Goal: Task Accomplishment & Management: Manage account settings

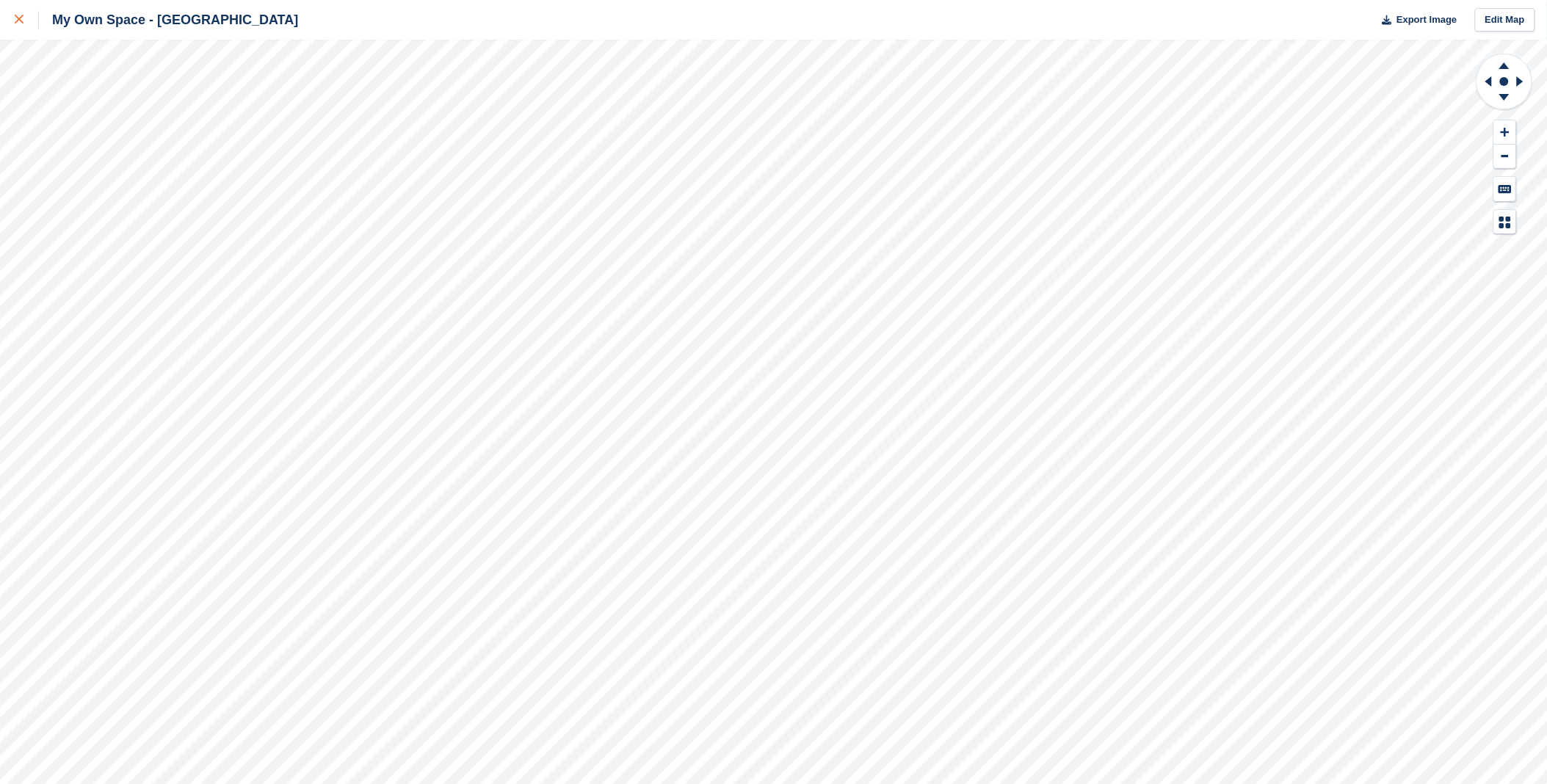
click at [22, 26] on div at bounding box center [27, 20] width 25 height 18
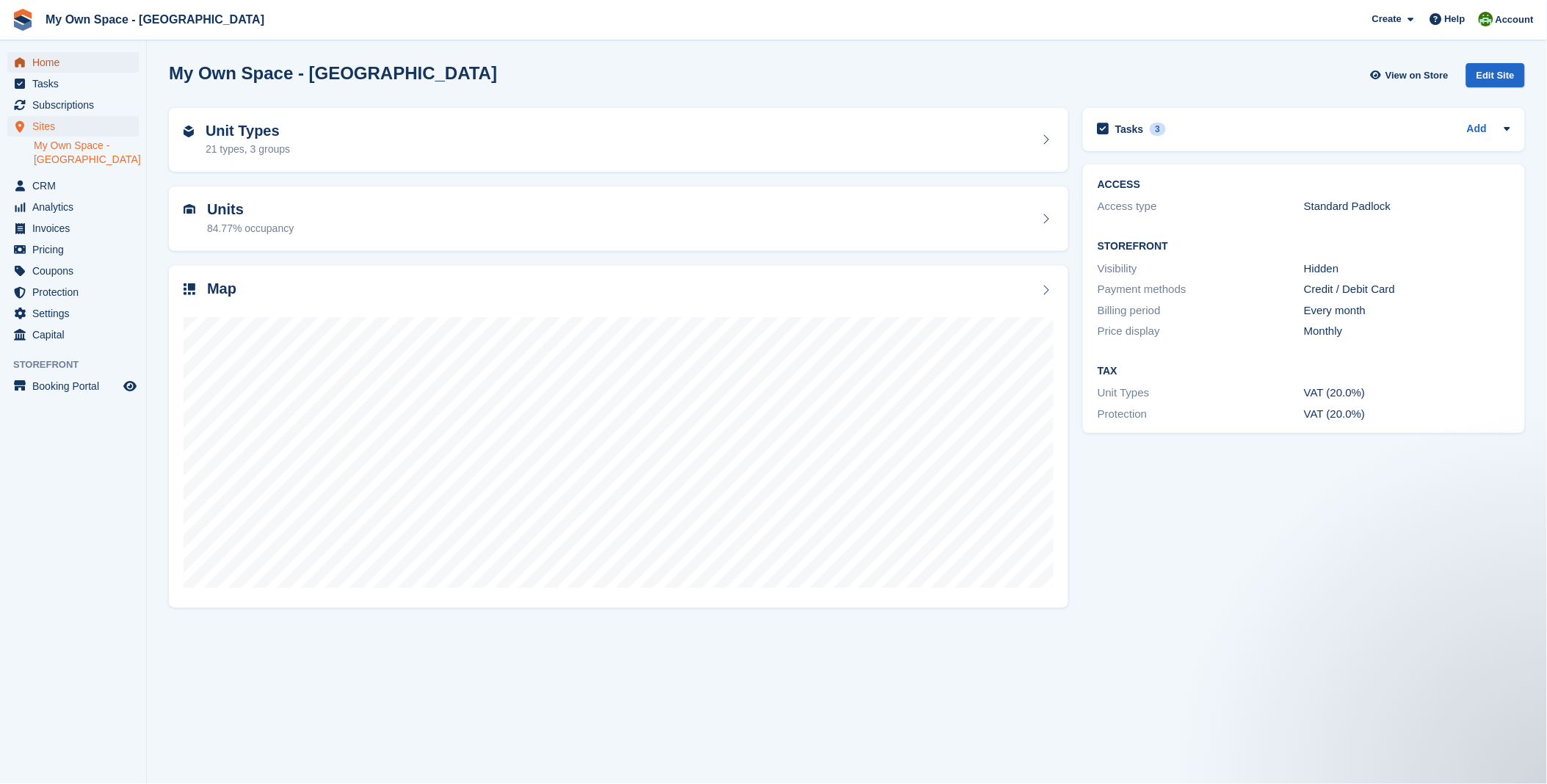
click at [89, 67] on span "Home" at bounding box center [76, 62] width 88 height 20
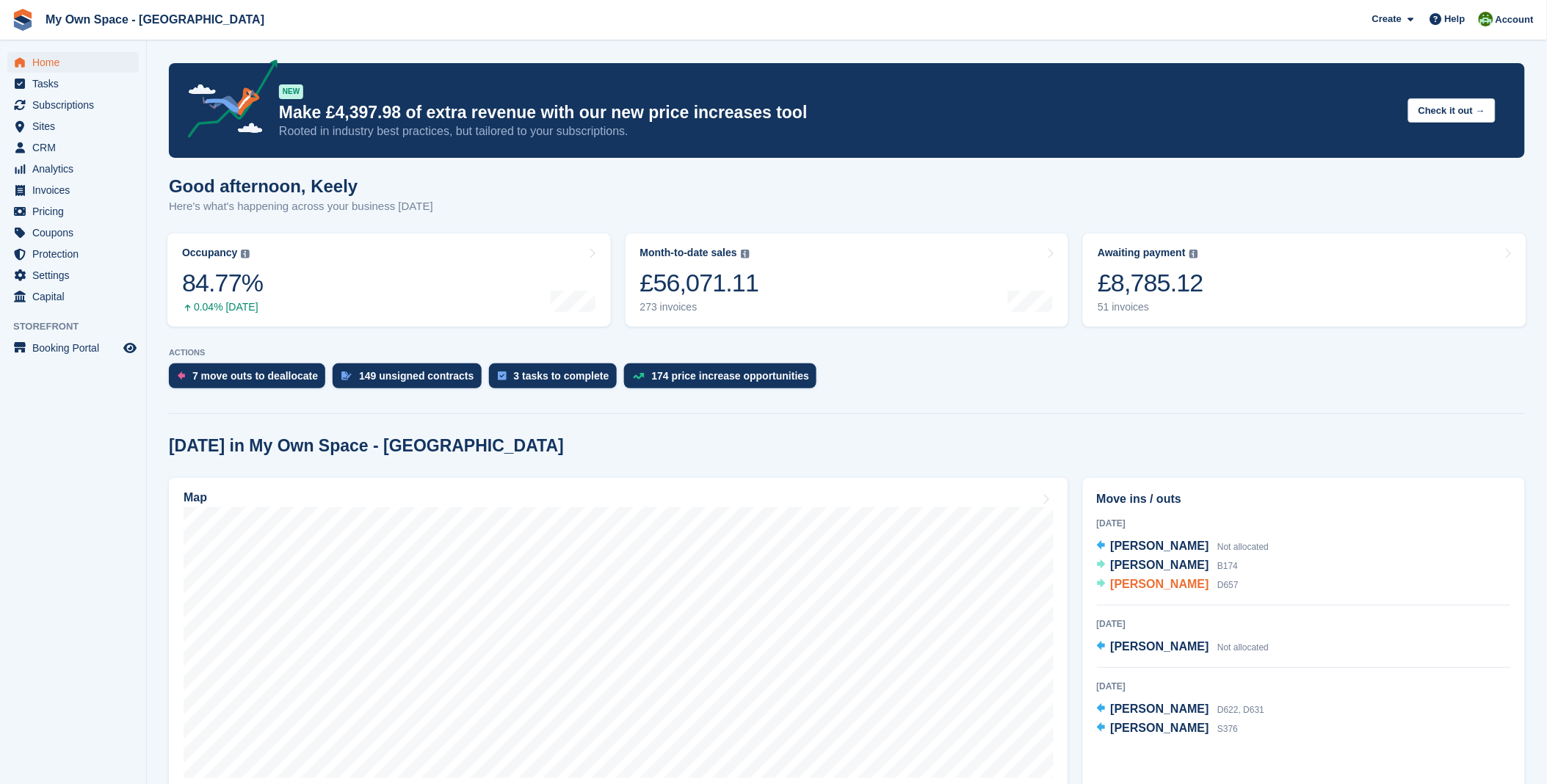
click at [1161, 584] on span "[PERSON_NAME]" at bounding box center [1161, 583] width 98 height 12
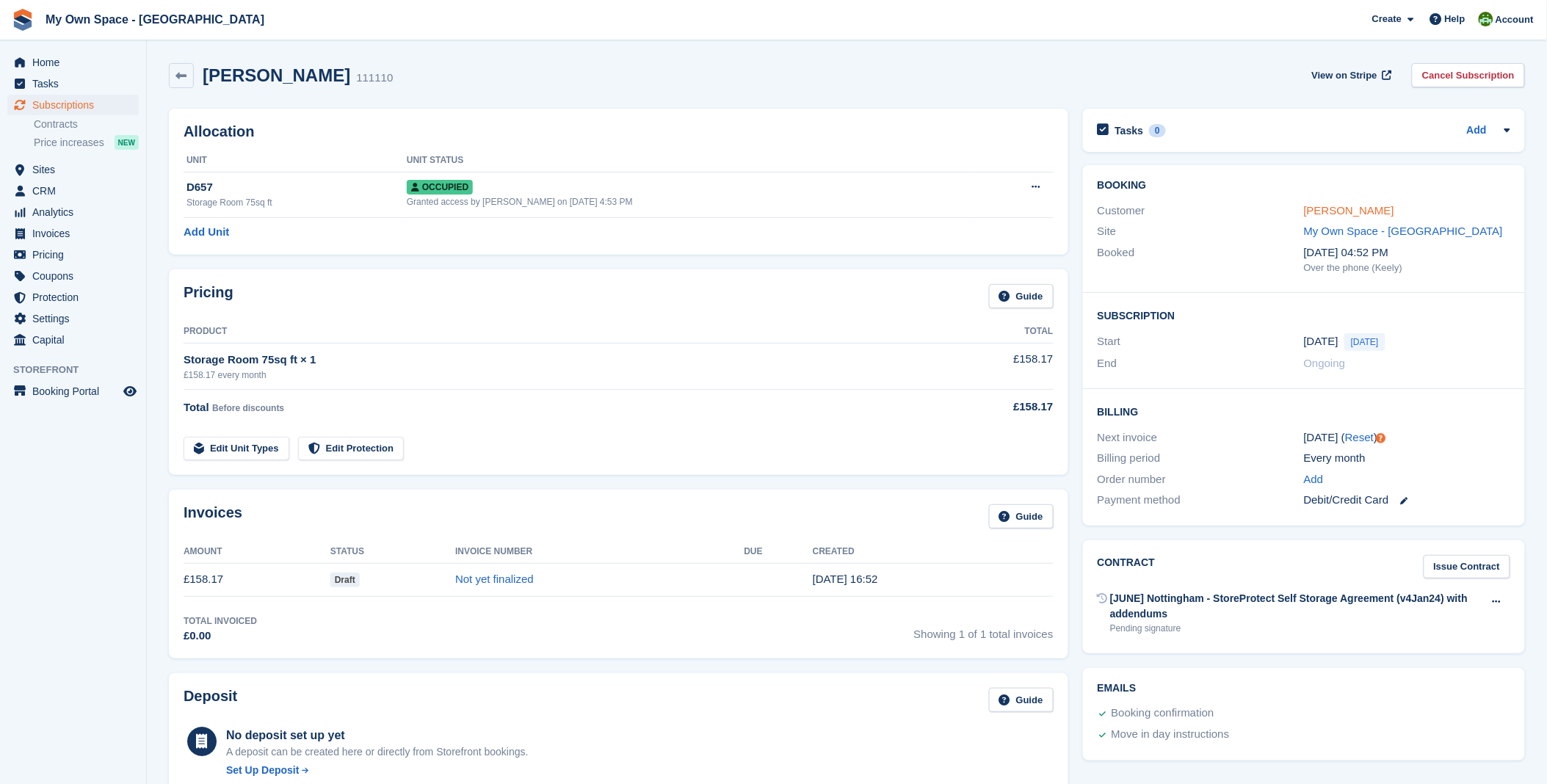
click at [1328, 211] on link "Alice Jeffries" at bounding box center [1349, 210] width 90 height 12
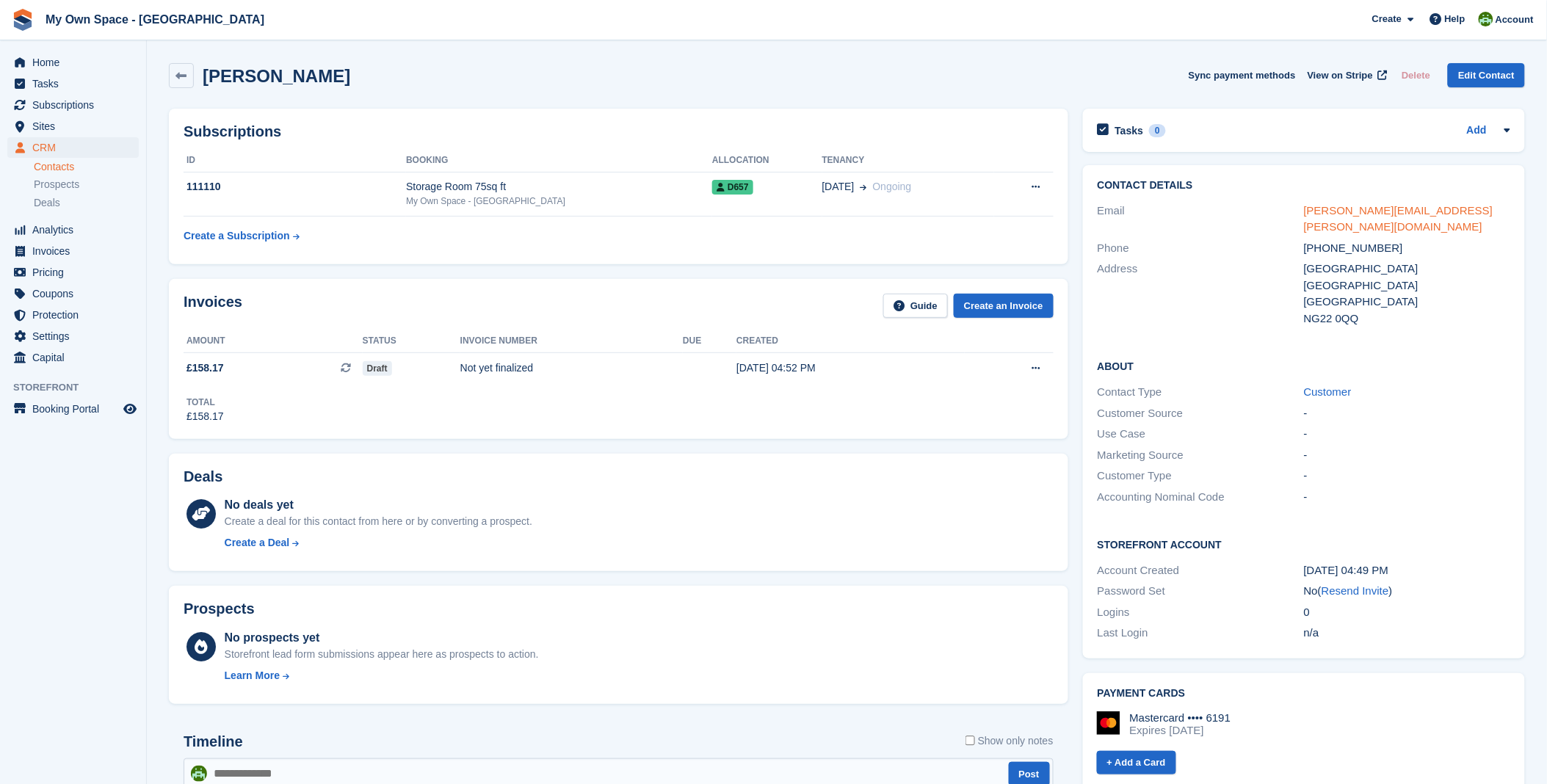
click at [1369, 214] on link "alice.jeffries@guidedogs.org.uk" at bounding box center [1398, 219] width 189 height 29
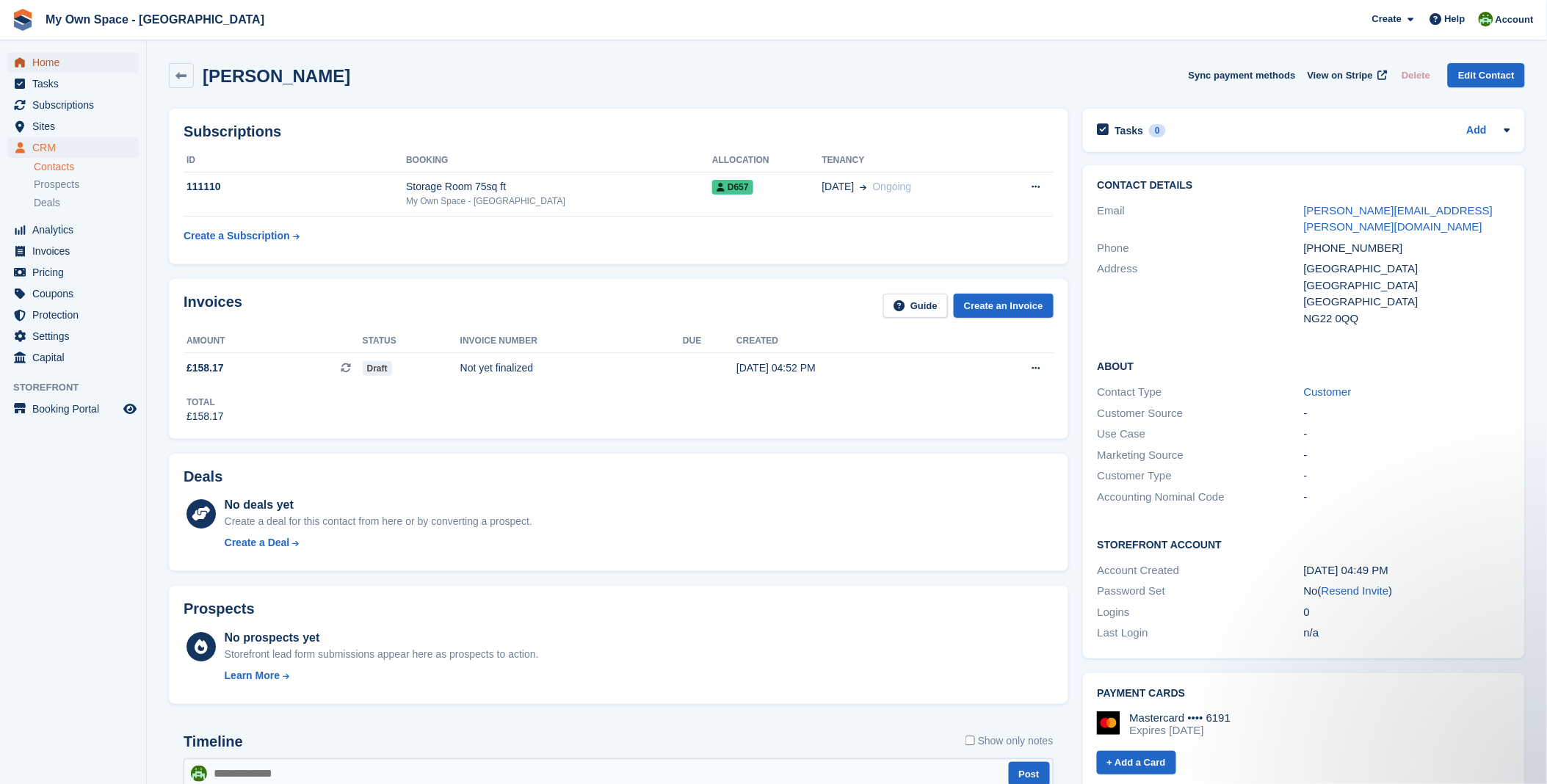
click at [74, 57] on span "Home" at bounding box center [76, 62] width 88 height 20
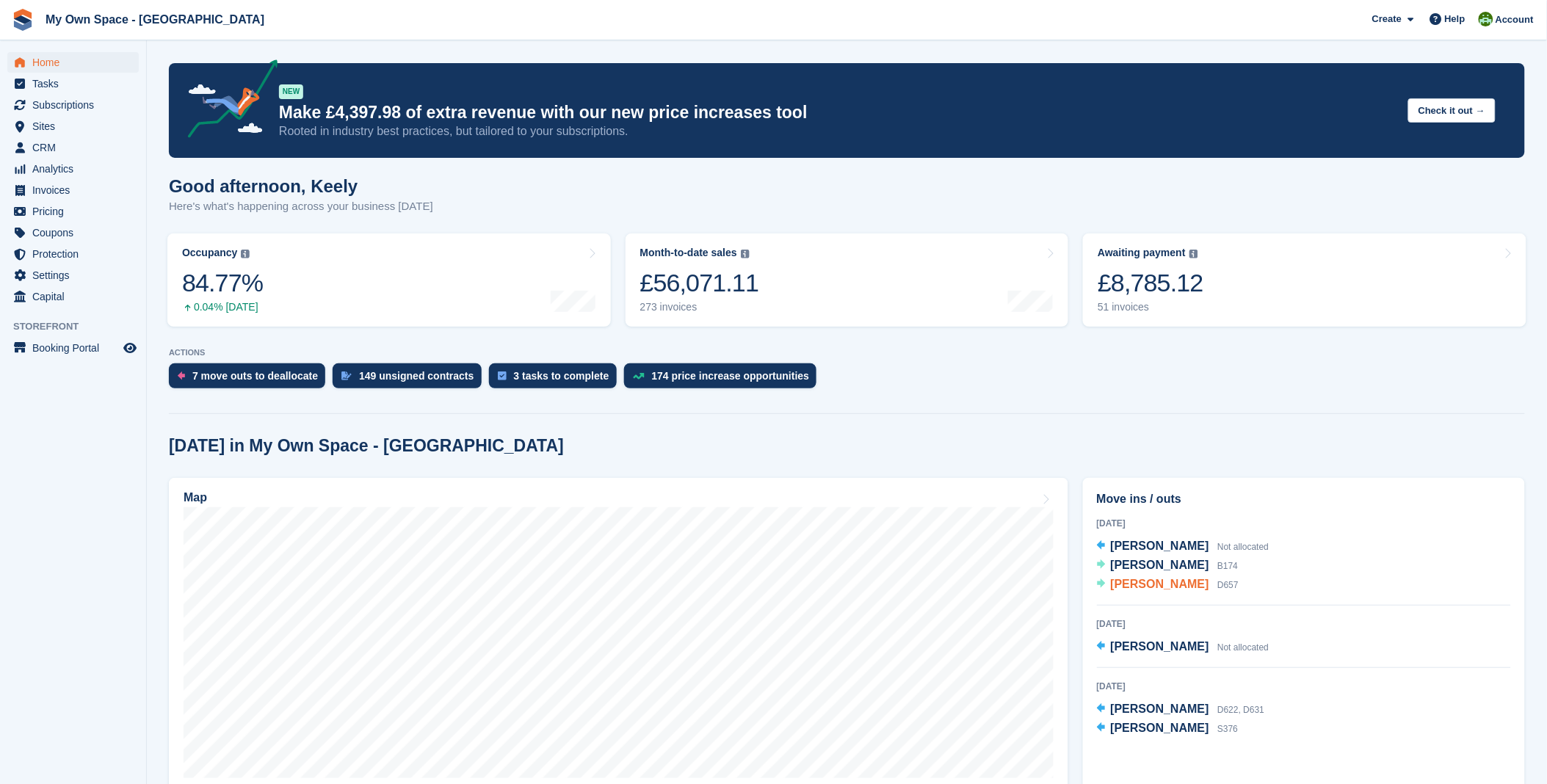
click at [1116, 583] on span "[PERSON_NAME]" at bounding box center [1161, 583] width 98 height 12
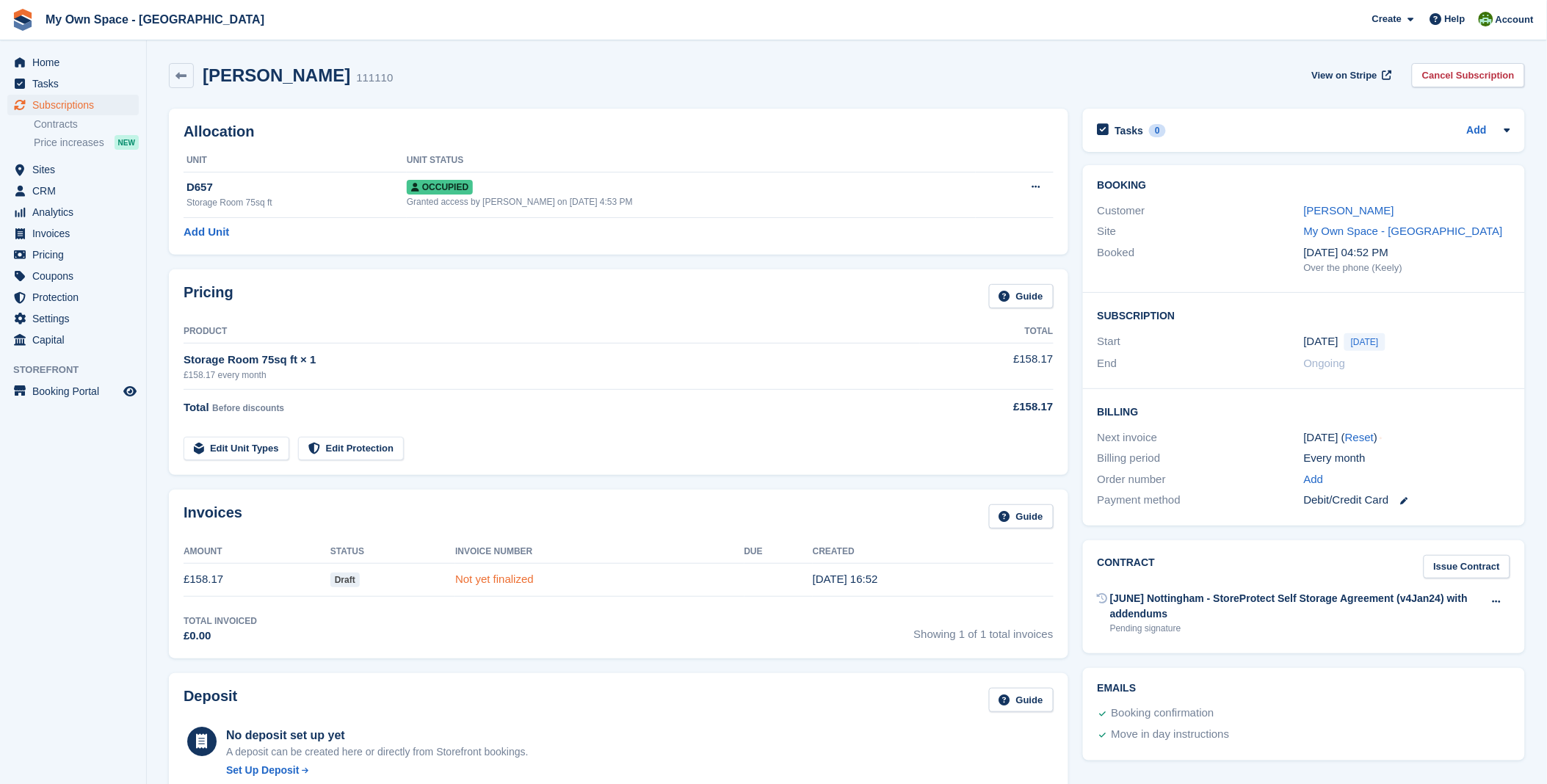
click at [475, 582] on link "Not yet finalized" at bounding box center [494, 579] width 79 height 12
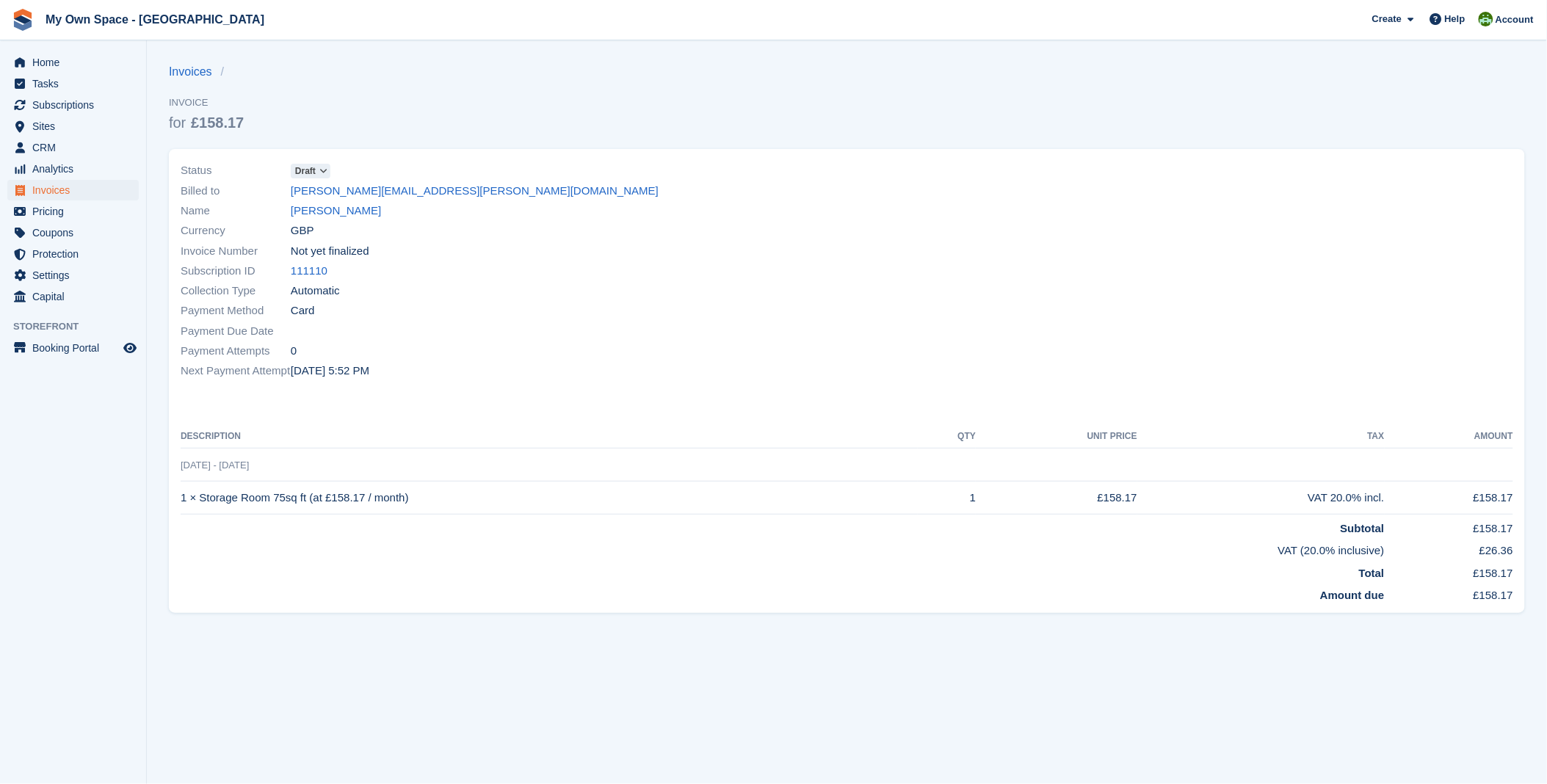
click at [319, 171] on icon at bounding box center [323, 171] width 8 height 9
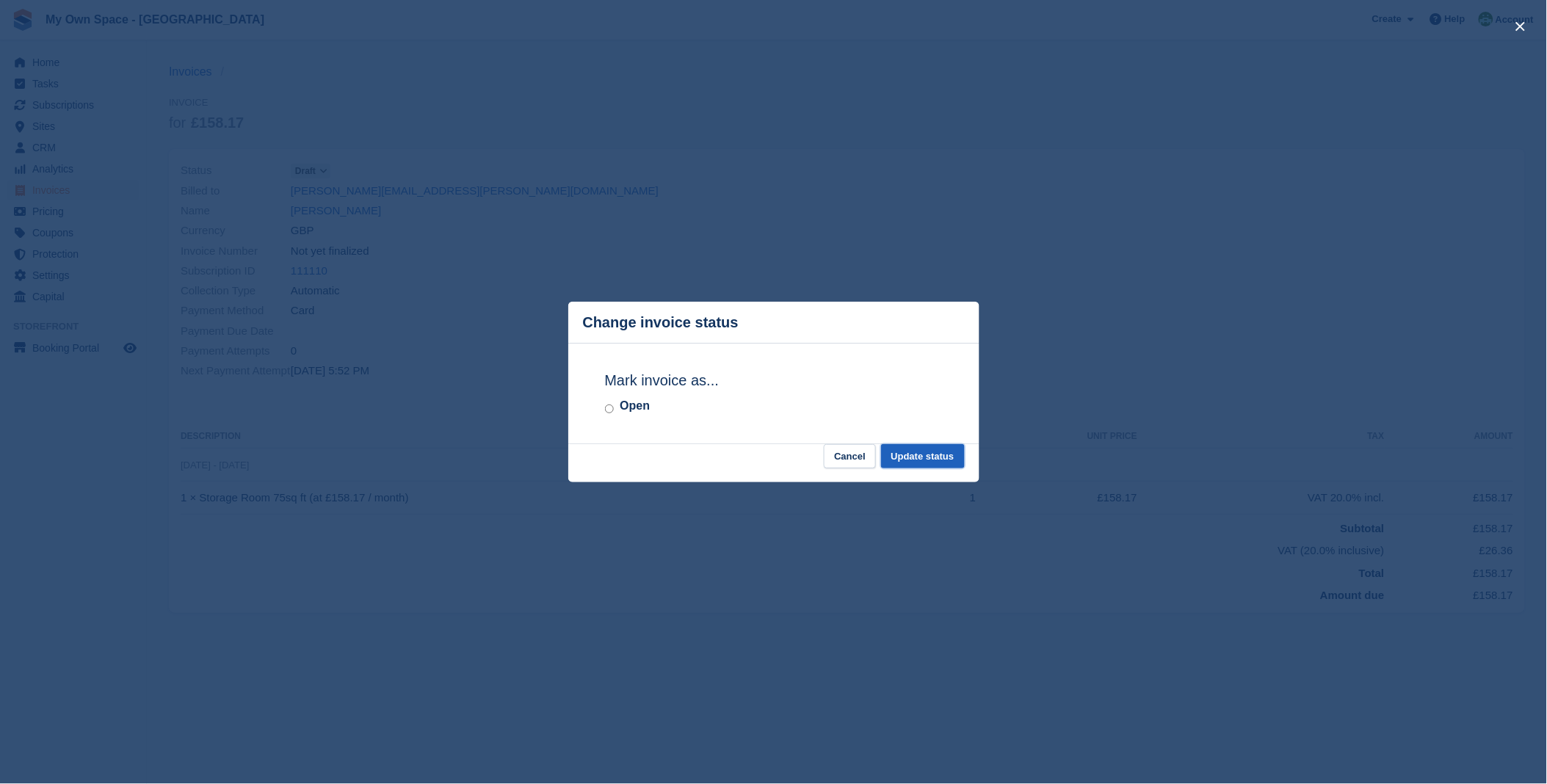
click at [915, 457] on button "Update status" at bounding box center [923, 457] width 83 height 25
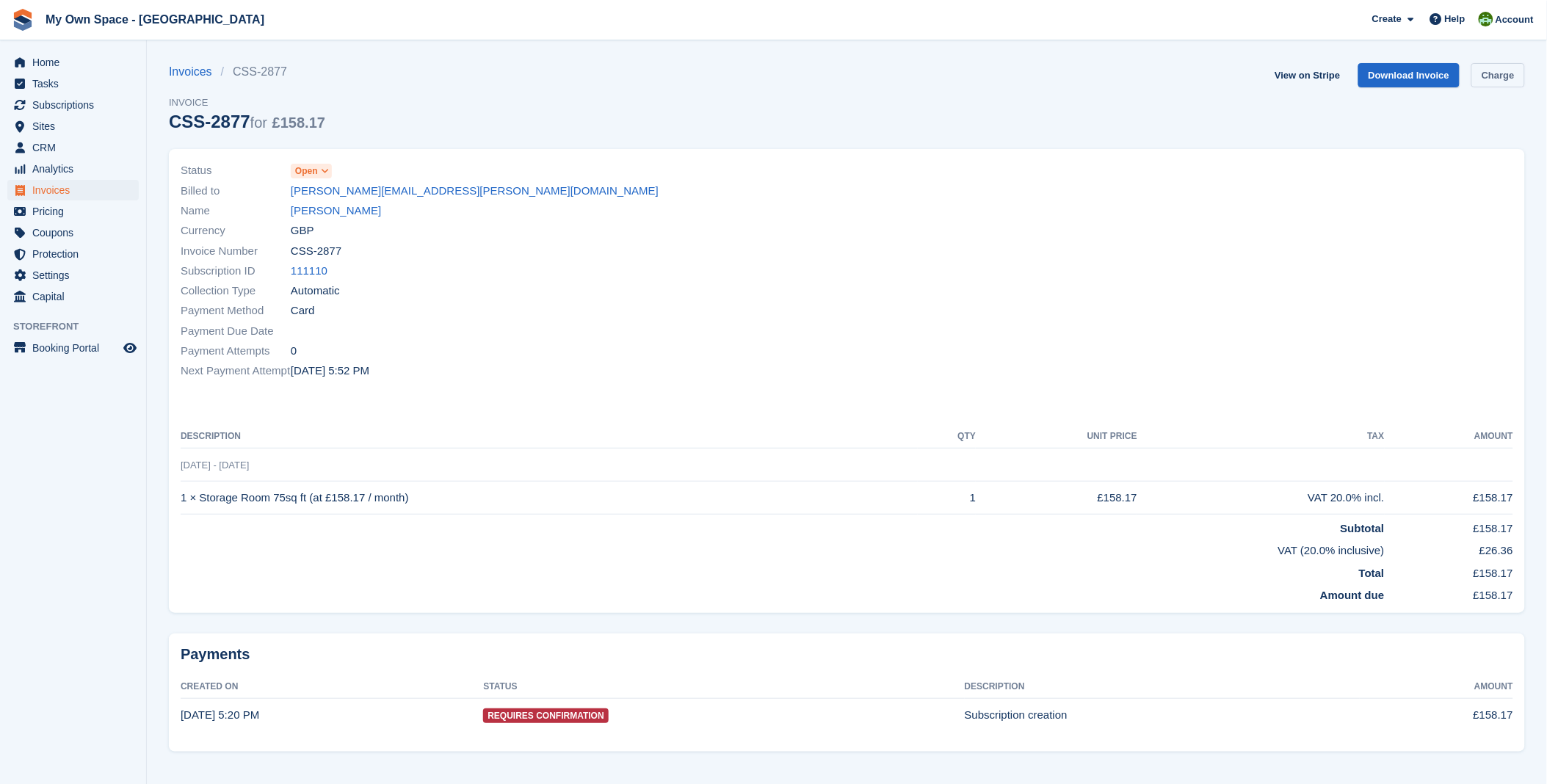
click at [1490, 76] on link "Charge" at bounding box center [1498, 75] width 53 height 25
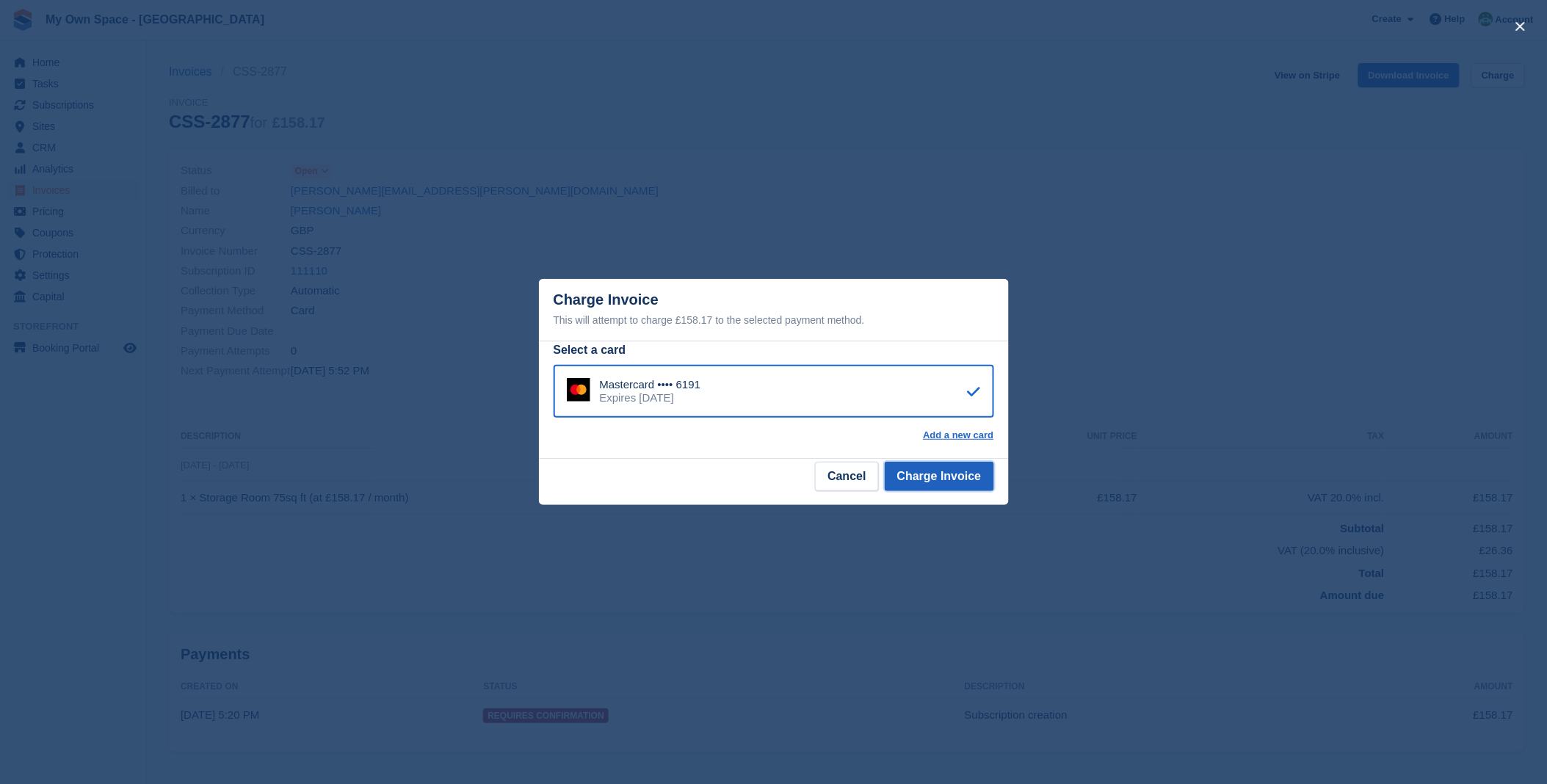
click at [947, 480] on button "Charge Invoice" at bounding box center [940, 476] width 110 height 29
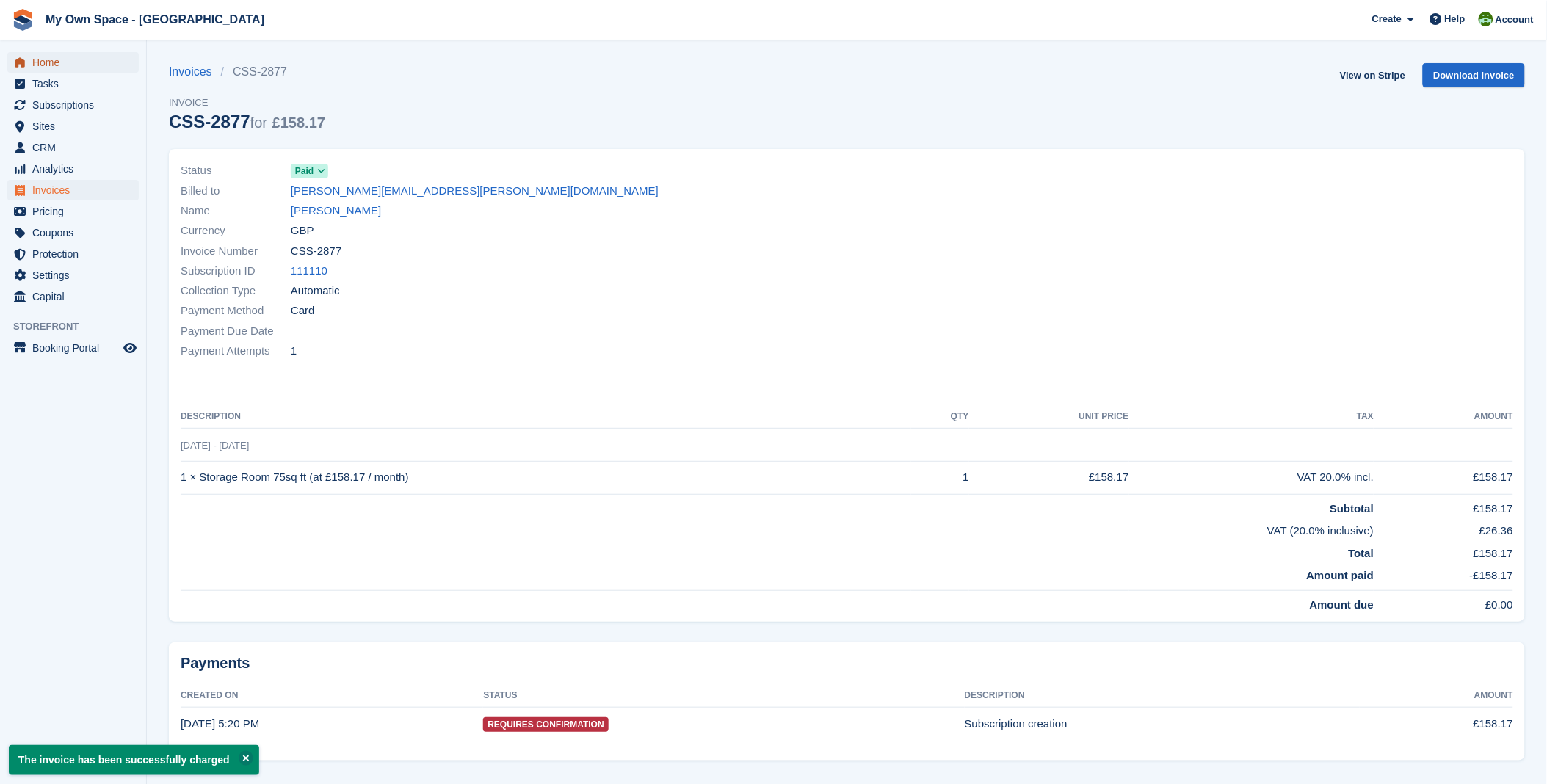
click at [71, 55] on span "Home" at bounding box center [76, 62] width 88 height 20
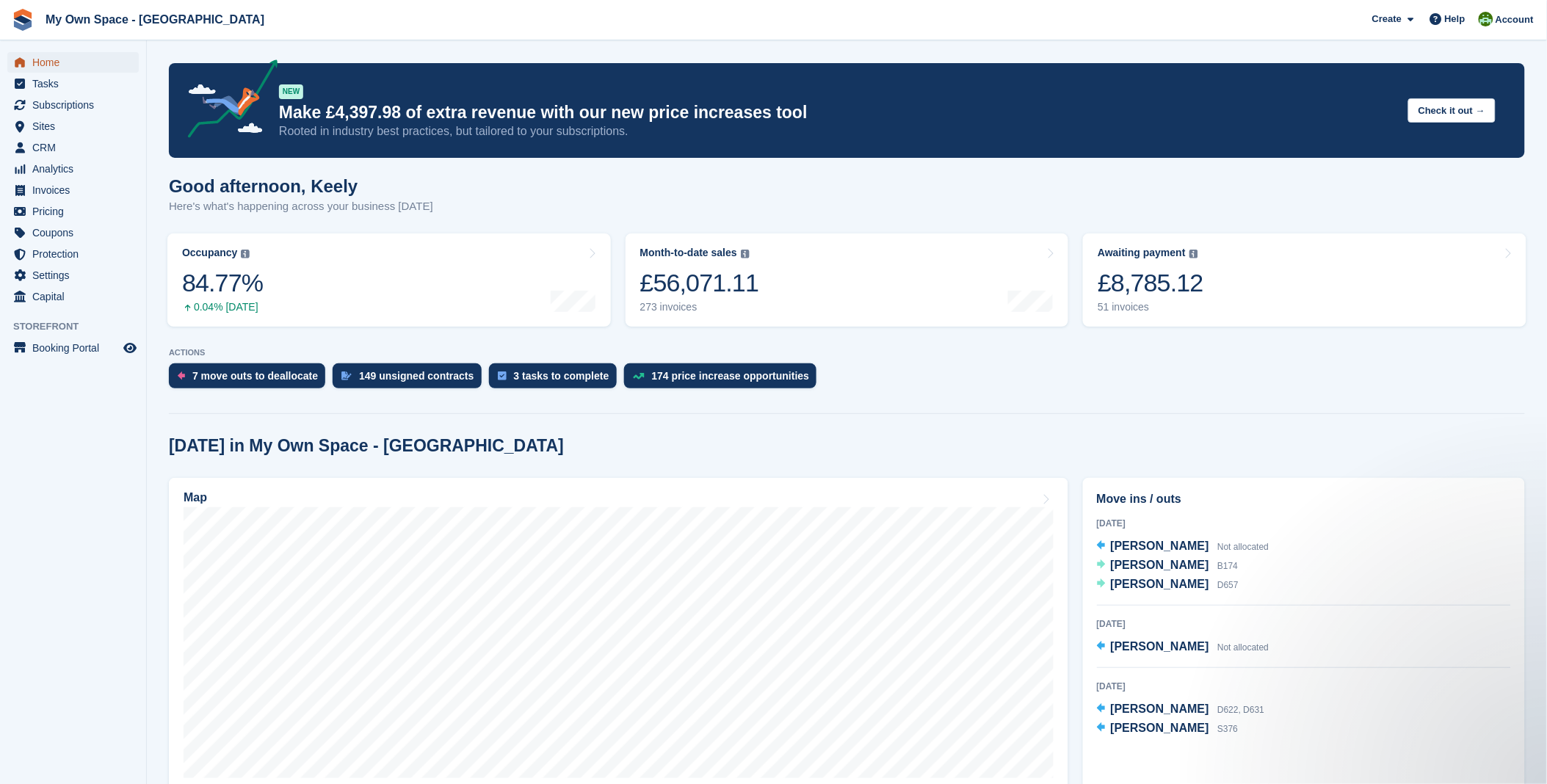
click at [52, 63] on span "Home" at bounding box center [76, 62] width 88 height 20
